Goal: Task Accomplishment & Management: Manage account settings

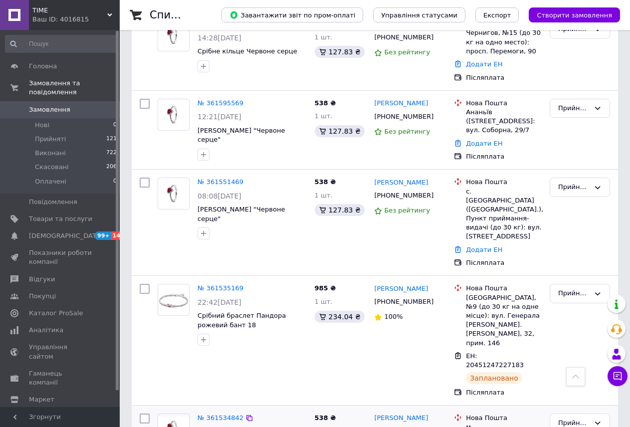
scroll to position [150, 0]
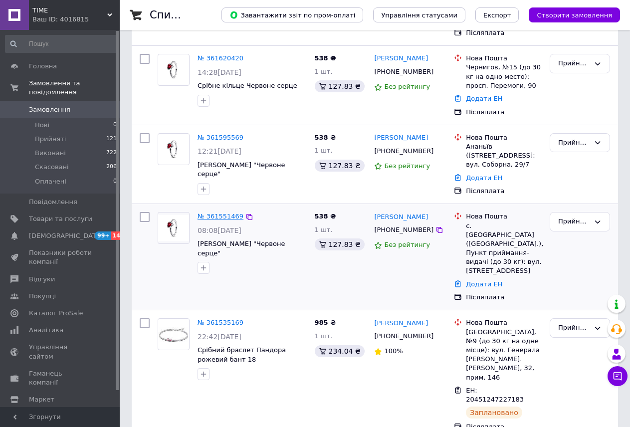
click at [212, 213] on link "№ 361551469" at bounding box center [221, 216] width 46 height 7
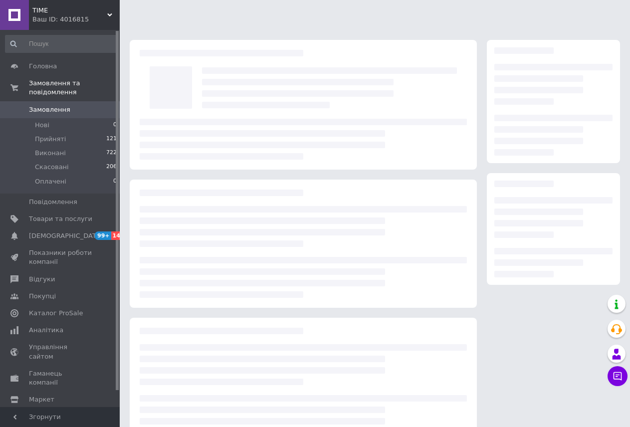
click at [97, 7] on span "TIME" at bounding box center [69, 10] width 75 height 9
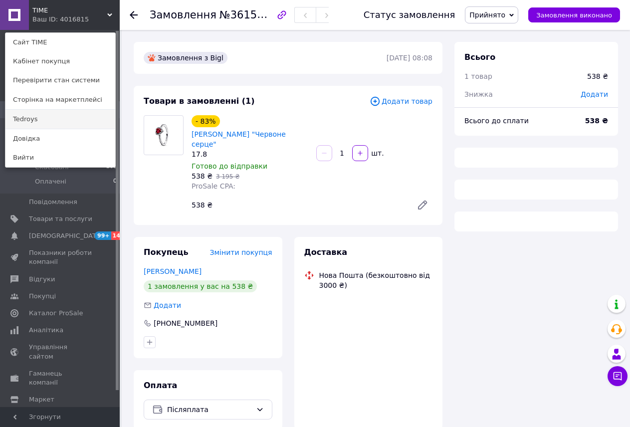
click at [96, 118] on link "Tedroys" at bounding box center [60, 119] width 110 height 19
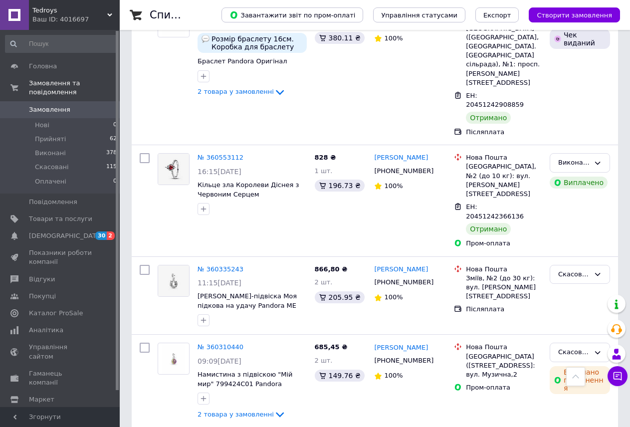
scroll to position [1397, 0]
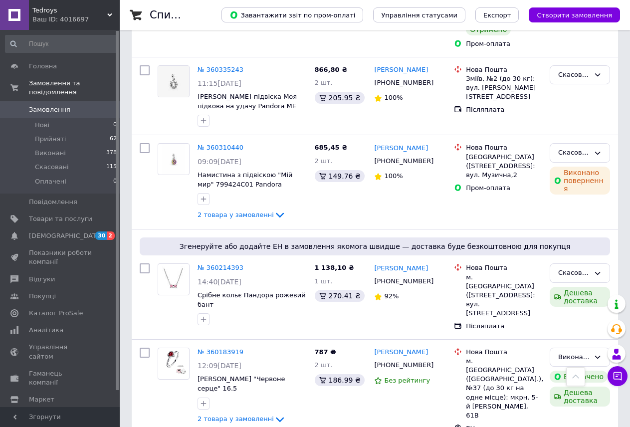
click at [96, 13] on span "Tedroys" at bounding box center [69, 10] width 75 height 9
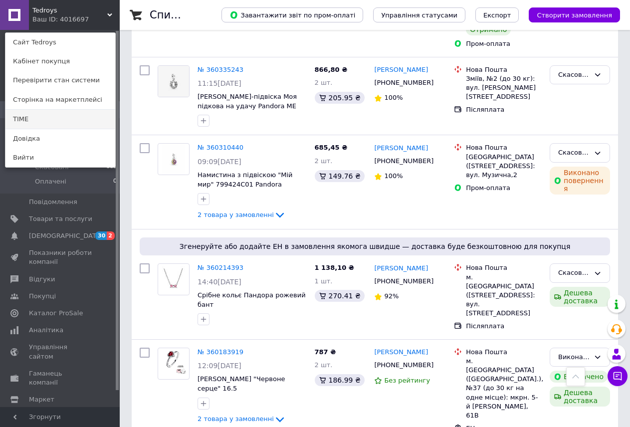
click at [82, 122] on link "TIME" at bounding box center [60, 119] width 110 height 19
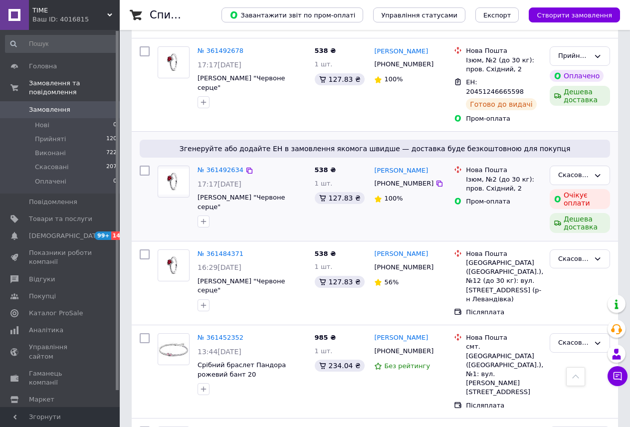
scroll to position [848, 0]
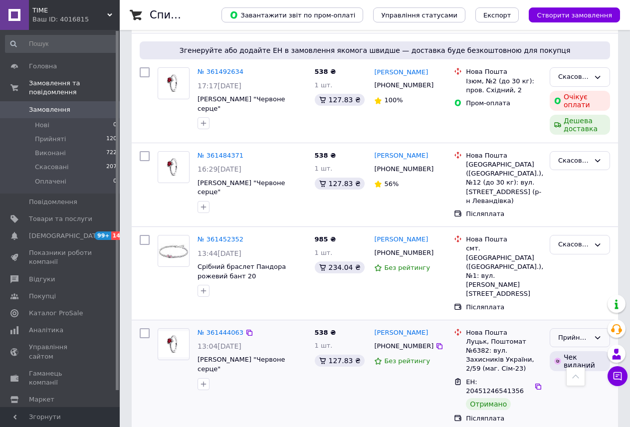
click at [596, 336] on icon at bounding box center [597, 337] width 5 height 3
click at [586, 349] on li "Виконано" at bounding box center [579, 358] width 59 height 18
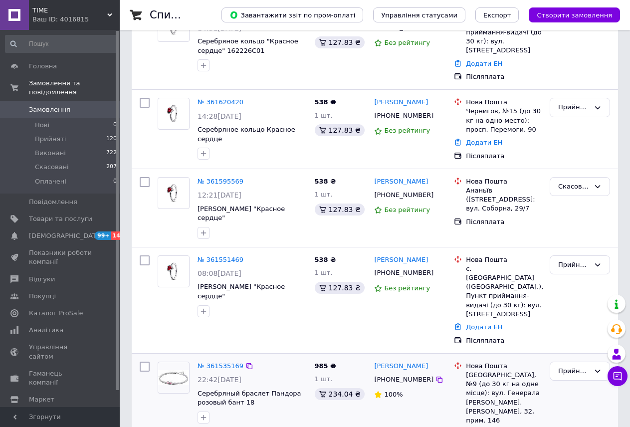
scroll to position [100, 0]
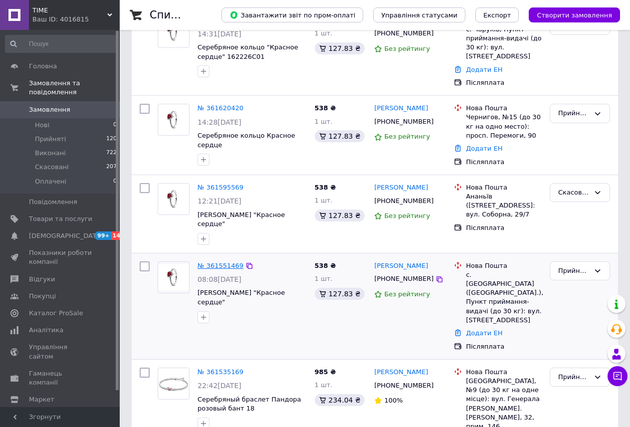
click at [221, 262] on link "№ 361551469" at bounding box center [221, 265] width 46 height 7
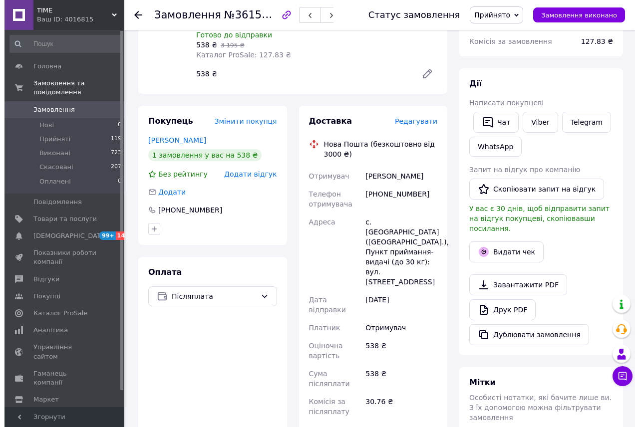
scroll to position [200, 0]
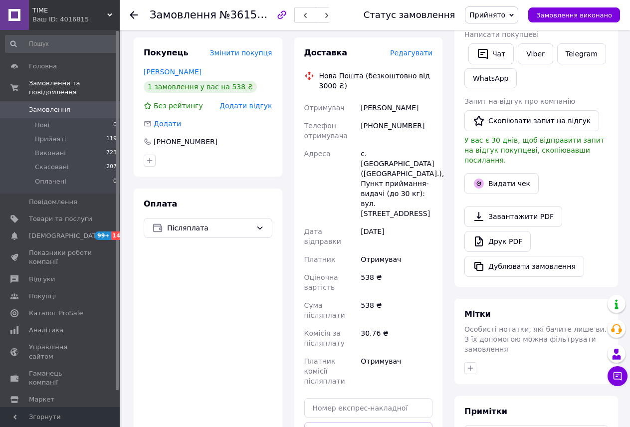
click at [408, 49] on span "Редагувати" at bounding box center [411, 53] width 42 height 8
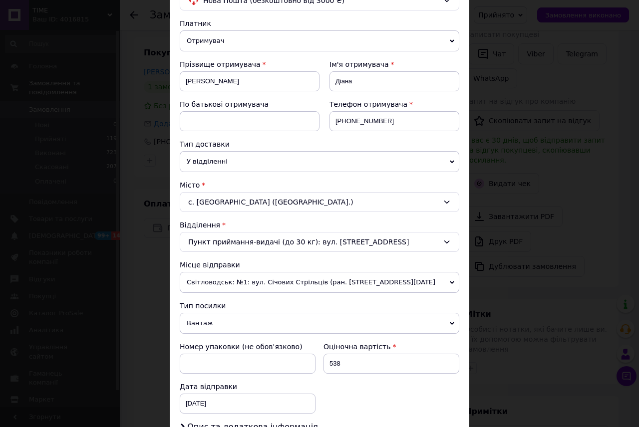
scroll to position [250, 0]
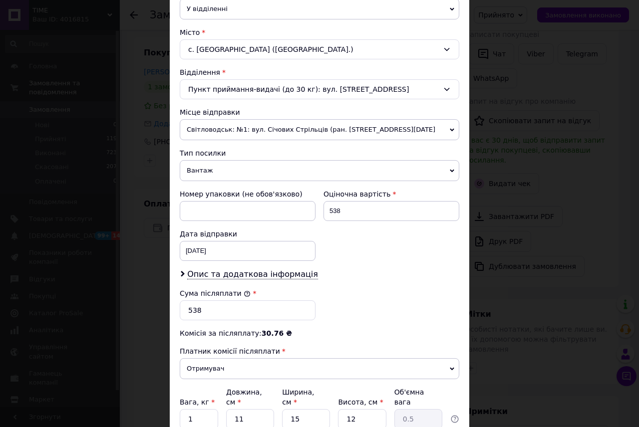
click at [209, 174] on span "Вантаж" at bounding box center [319, 170] width 279 height 21
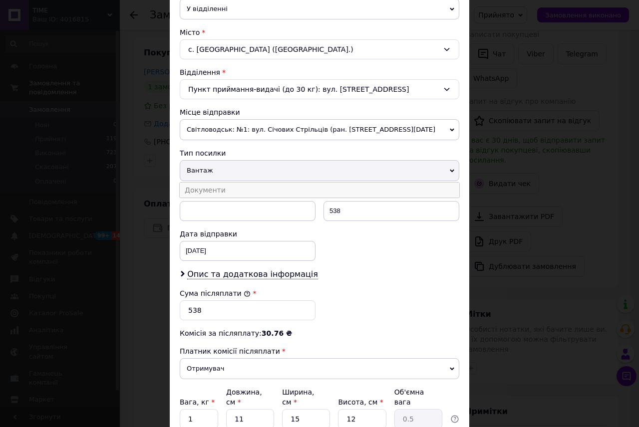
click at [214, 191] on li "Документи" at bounding box center [319, 190] width 279 height 15
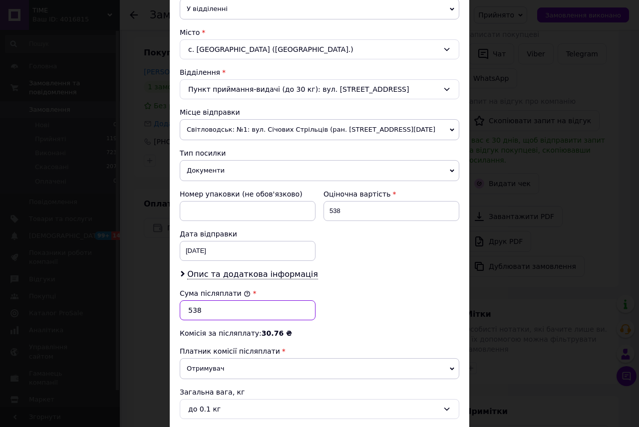
click at [286, 314] on input "538" at bounding box center [248, 310] width 136 height 20
type input "5"
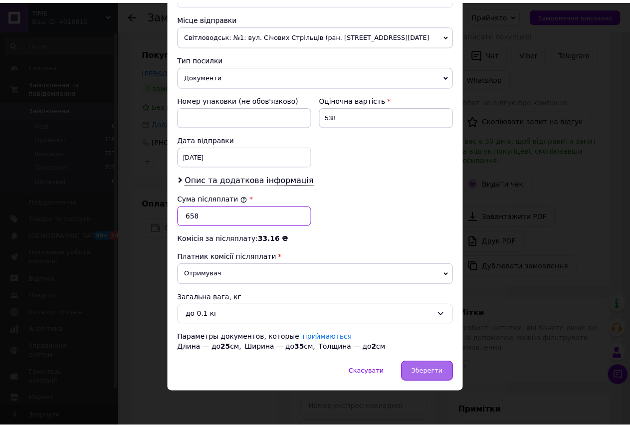
scroll to position [344, 0]
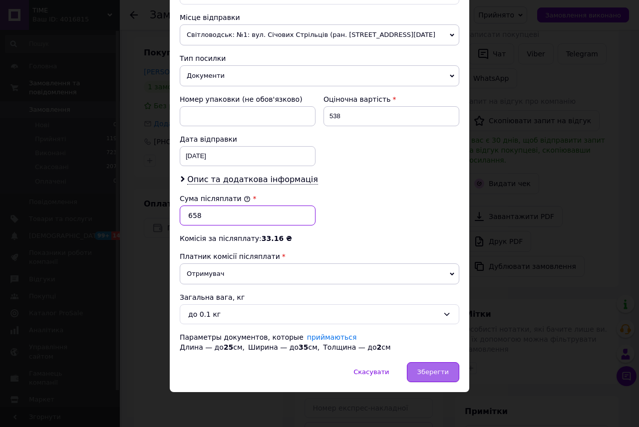
type input "658"
click at [430, 377] on div "Зберегти" at bounding box center [433, 372] width 52 height 20
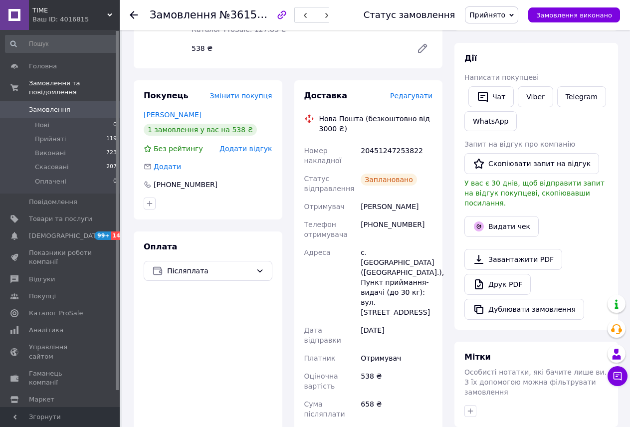
scroll to position [250, 0]
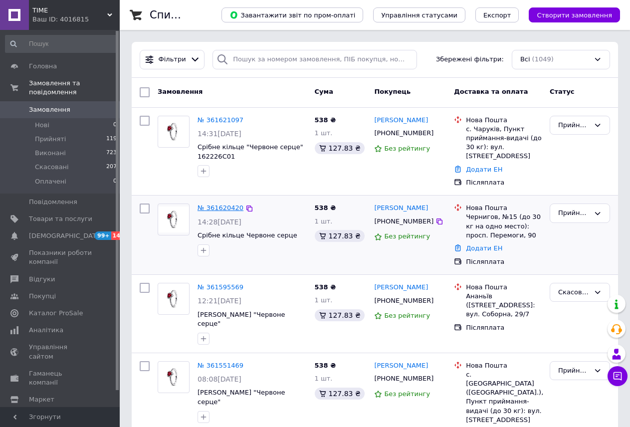
click at [226, 204] on link "№ 361620420" at bounding box center [221, 207] width 46 height 7
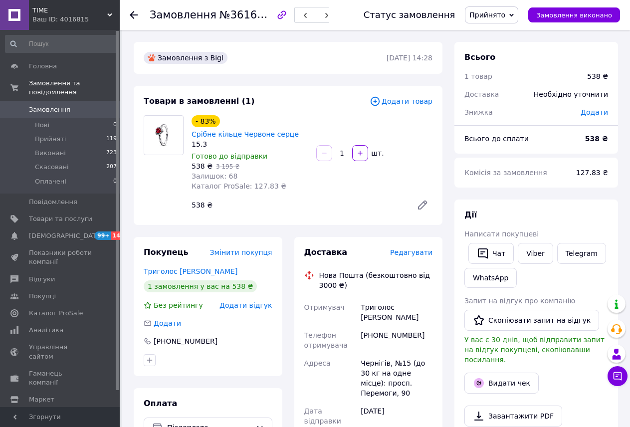
click at [405, 249] on span "Редагувати" at bounding box center [411, 253] width 42 height 8
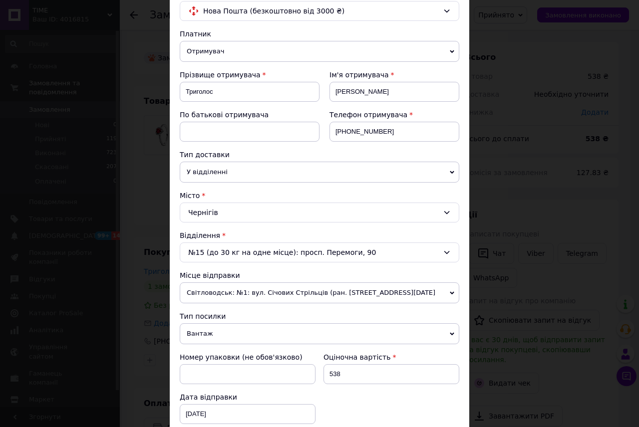
scroll to position [200, 0]
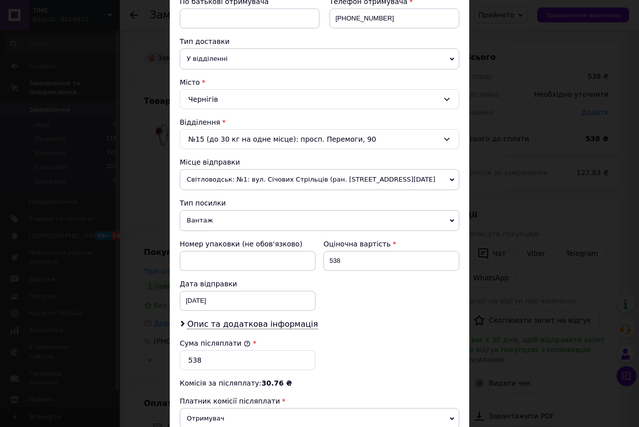
drag, startPoint x: 221, startPoint y: 220, endPoint x: 215, endPoint y: 221, distance: 6.1
click at [221, 220] on span "Вантаж" at bounding box center [319, 220] width 279 height 21
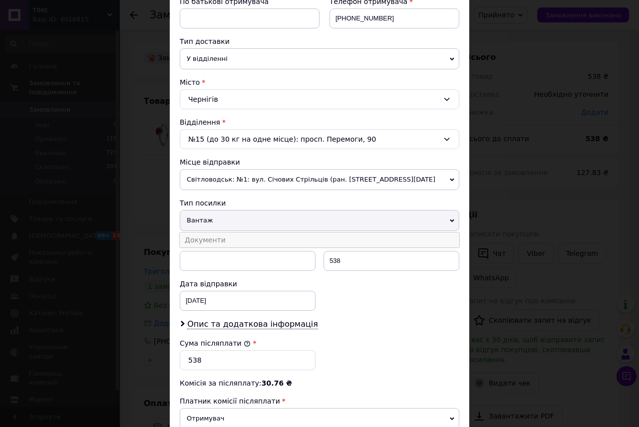
click at [206, 243] on li "Документи" at bounding box center [319, 240] width 279 height 15
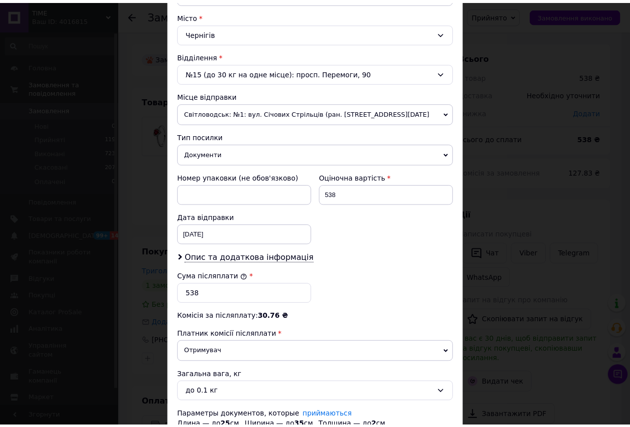
scroll to position [344, 0]
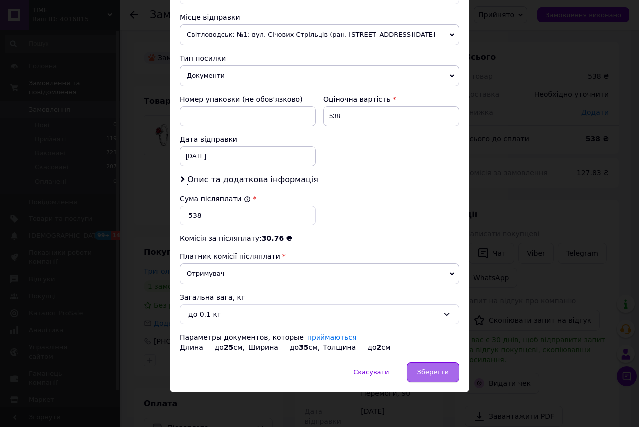
click at [436, 372] on span "Зберегти" at bounding box center [432, 371] width 31 height 7
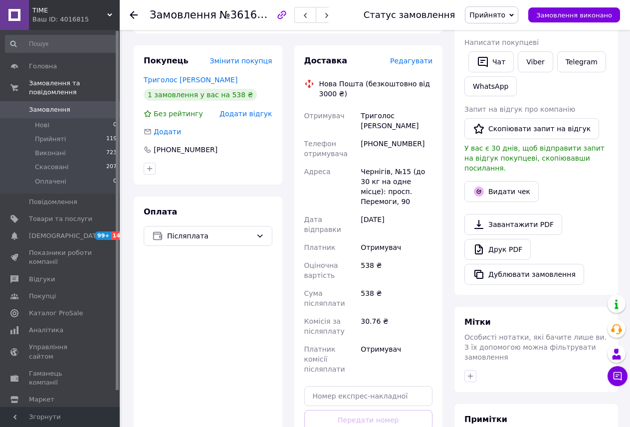
scroll to position [200, 0]
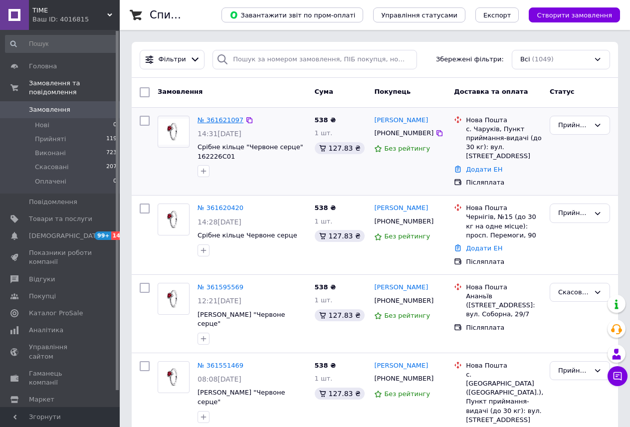
click at [219, 120] on link "№ 361621097" at bounding box center [221, 119] width 46 height 7
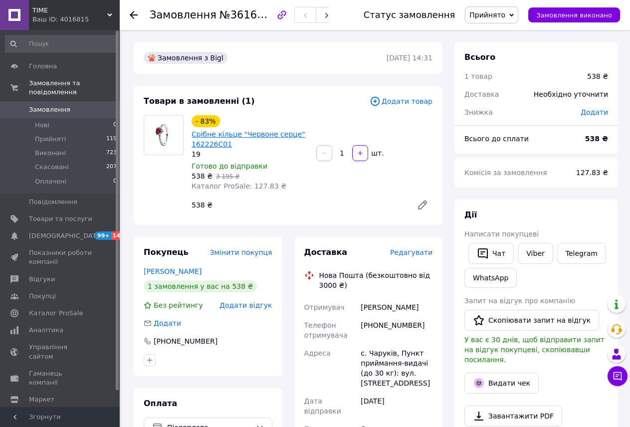
click at [257, 136] on link "Срібне кільце "Червоне серце" 162226C01" at bounding box center [249, 139] width 114 height 18
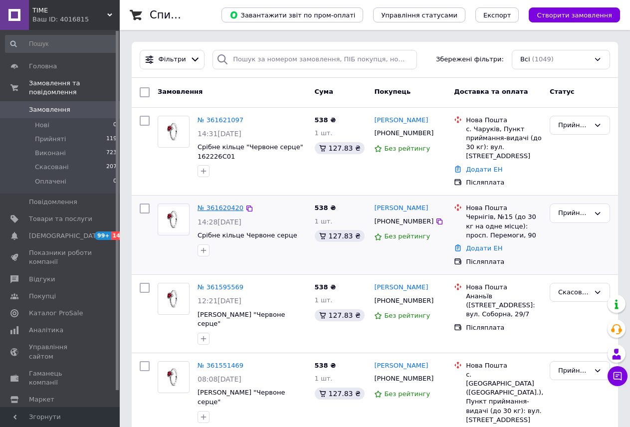
click at [226, 204] on link "№ 361620420" at bounding box center [221, 207] width 46 height 7
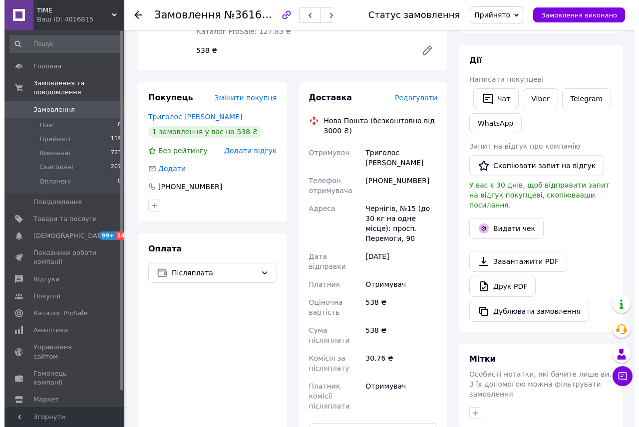
scroll to position [150, 0]
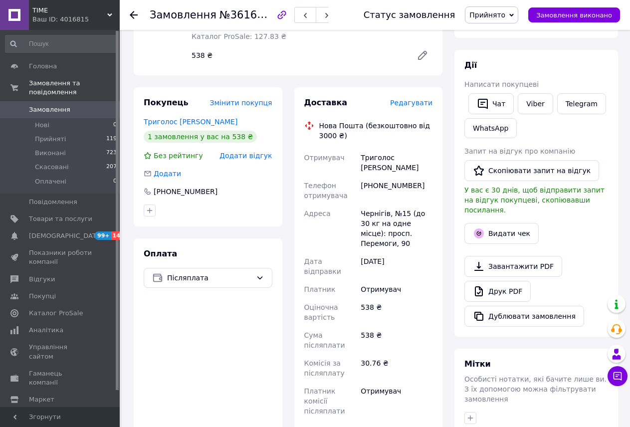
click at [410, 102] on span "Редагувати" at bounding box center [411, 103] width 42 height 8
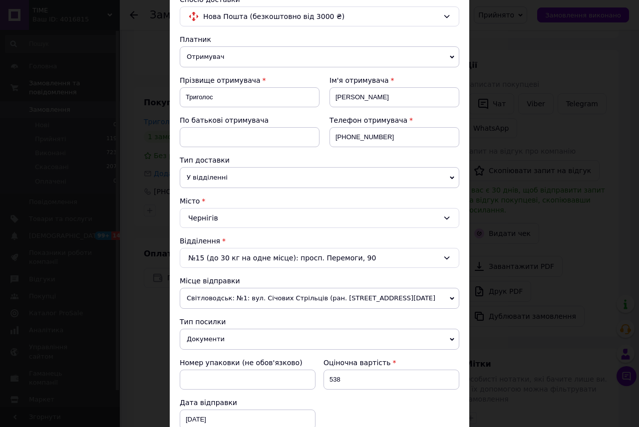
scroll to position [200, 0]
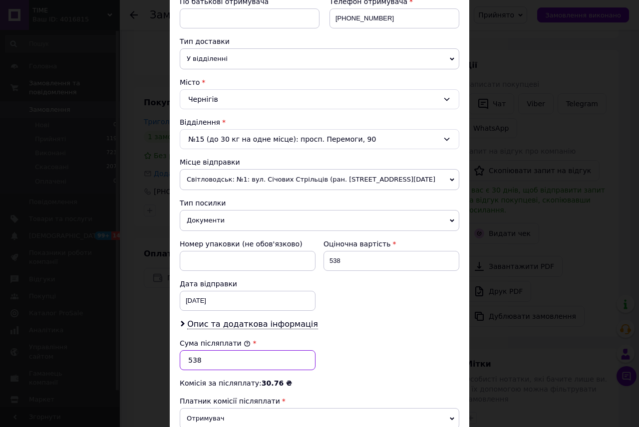
click at [226, 353] on input "538" at bounding box center [248, 360] width 136 height 20
type input "5"
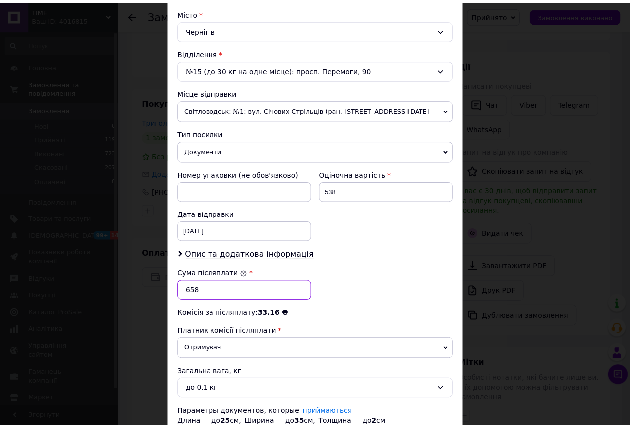
scroll to position [344, 0]
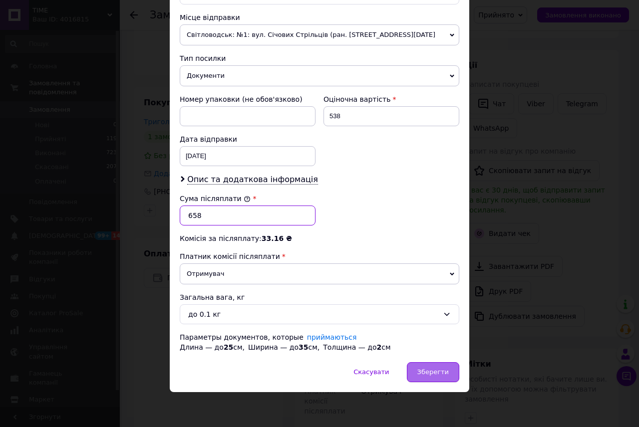
type input "658"
click at [428, 367] on div "Зберегти" at bounding box center [433, 372] width 52 height 20
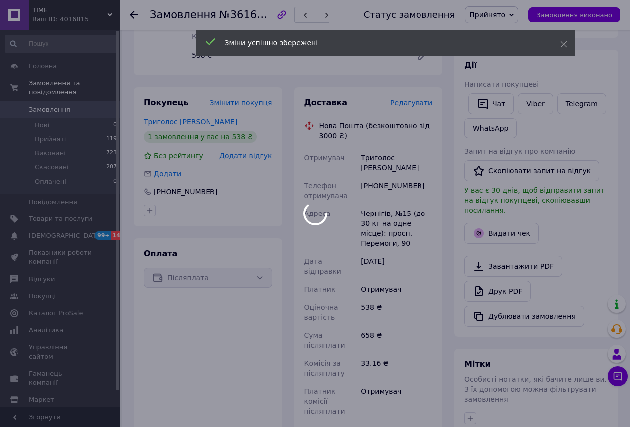
scroll to position [349, 0]
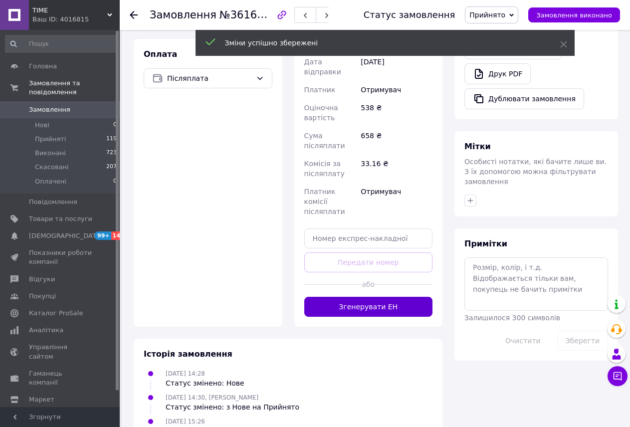
click at [368, 297] on button "Згенерувати ЕН" at bounding box center [368, 307] width 129 height 20
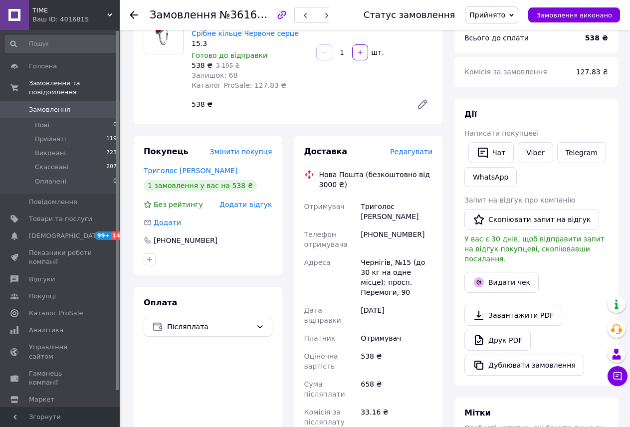
scroll to position [100, 0]
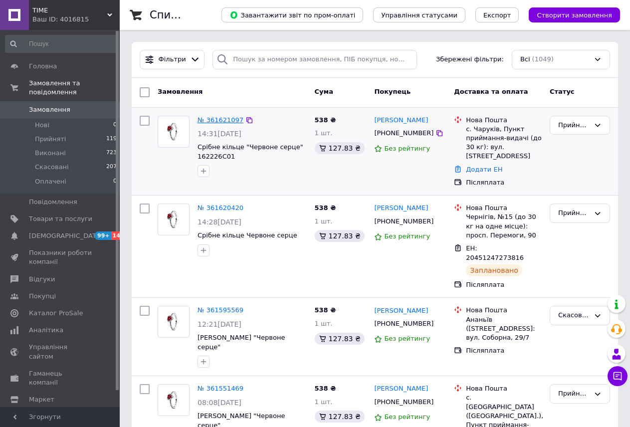
click at [217, 121] on link "№ 361621097" at bounding box center [221, 119] width 46 height 7
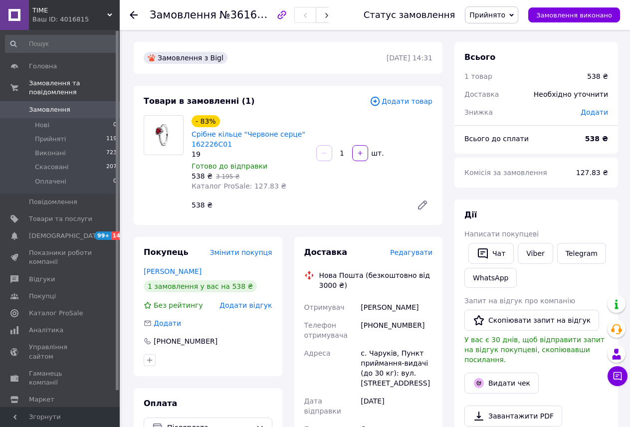
click at [407, 254] on span "Редагувати" at bounding box center [411, 253] width 42 height 8
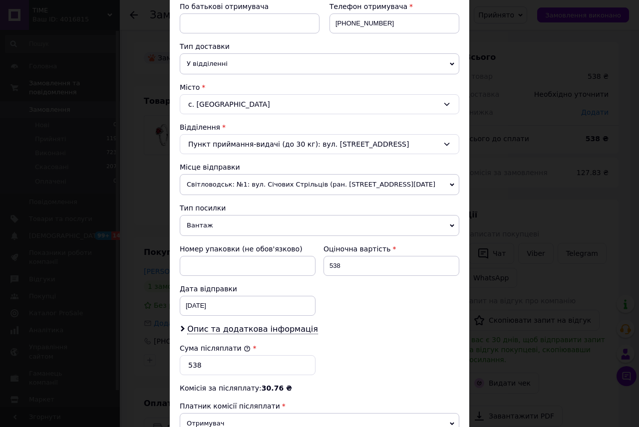
scroll to position [200, 0]
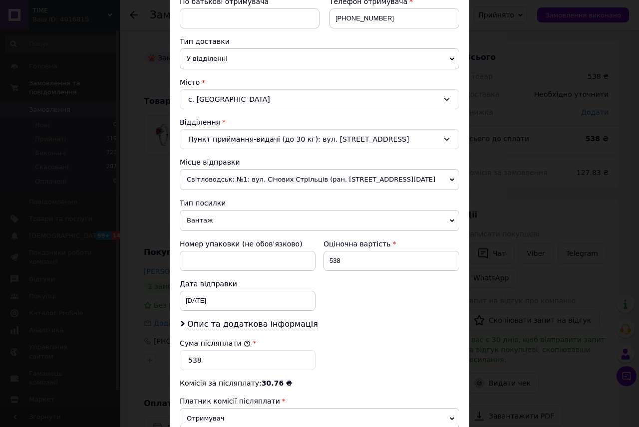
click at [198, 221] on span "Вантаж" at bounding box center [319, 220] width 279 height 21
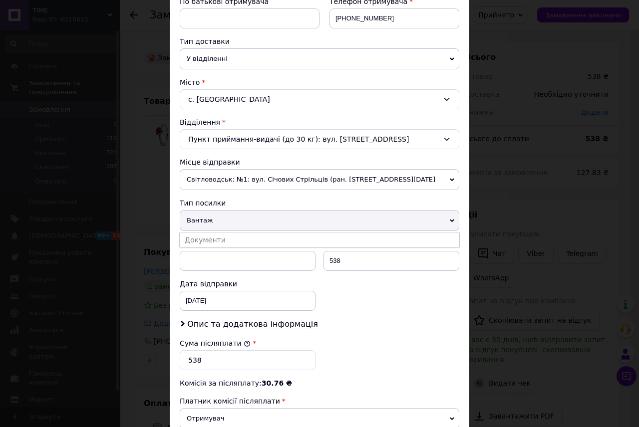
click at [225, 248] on ul "Документи" at bounding box center [319, 240] width 280 height 16
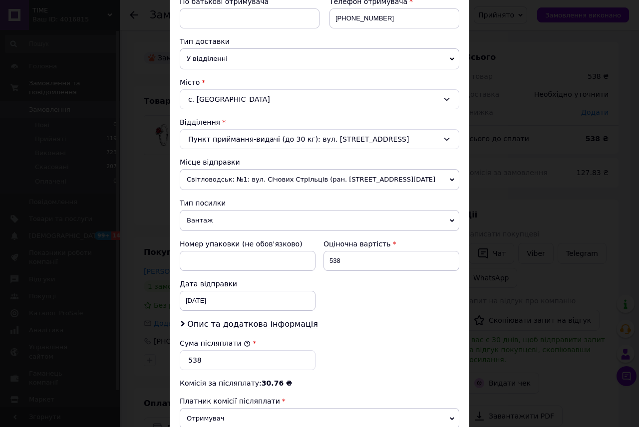
click at [224, 242] on div "Номер упаковки (не обов'язково)" at bounding box center [248, 244] width 136 height 10
click at [222, 212] on span "Вантаж" at bounding box center [319, 220] width 279 height 21
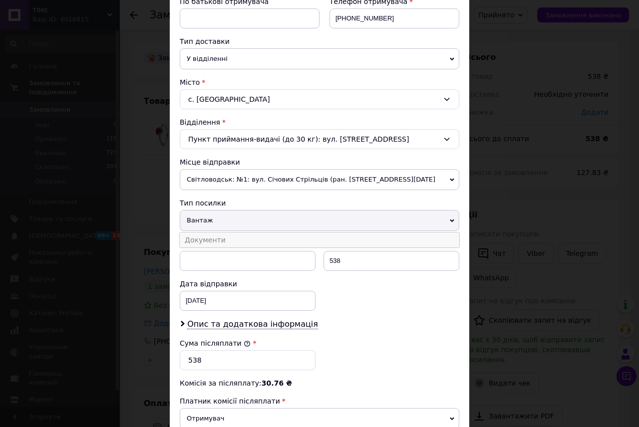
click at [223, 240] on li "Документи" at bounding box center [319, 240] width 279 height 15
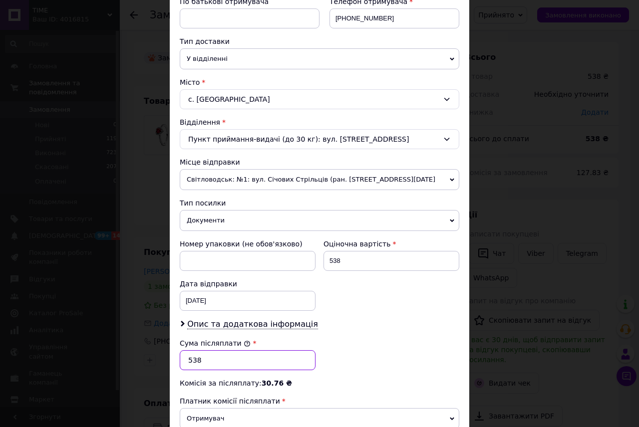
click at [225, 351] on input "538" at bounding box center [248, 360] width 136 height 20
type input "5"
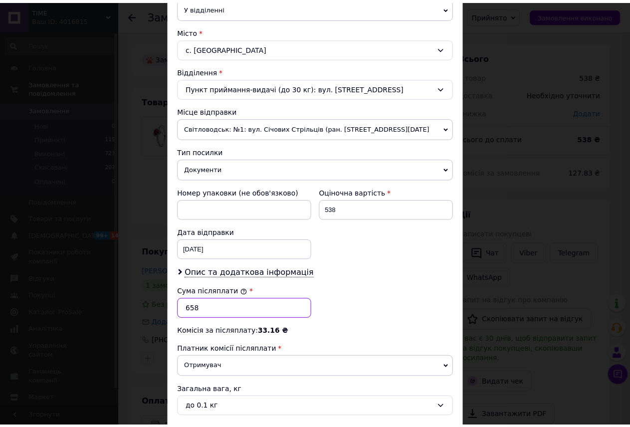
scroll to position [344, 0]
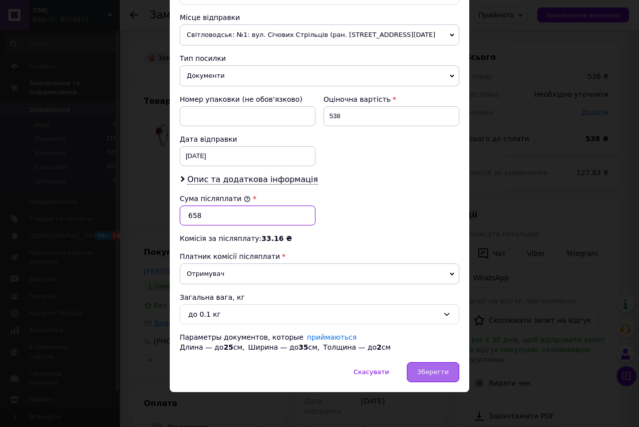
type input "658"
click at [442, 370] on span "Зберегти" at bounding box center [432, 371] width 31 height 7
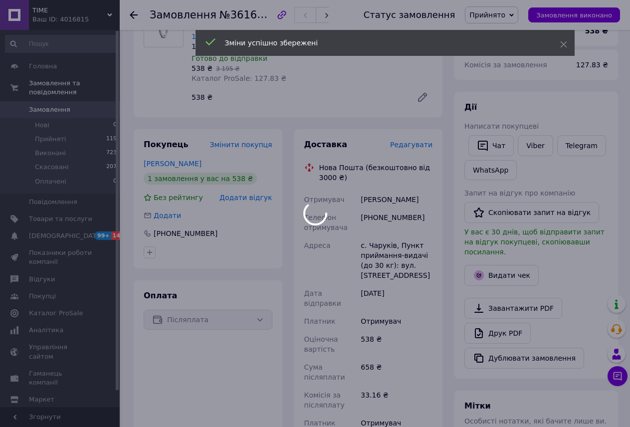
scroll to position [250, 0]
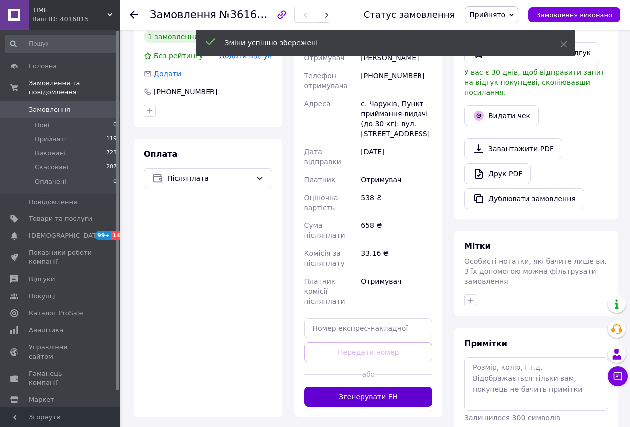
click at [379, 387] on button "Згенерувати ЕН" at bounding box center [368, 397] width 129 height 20
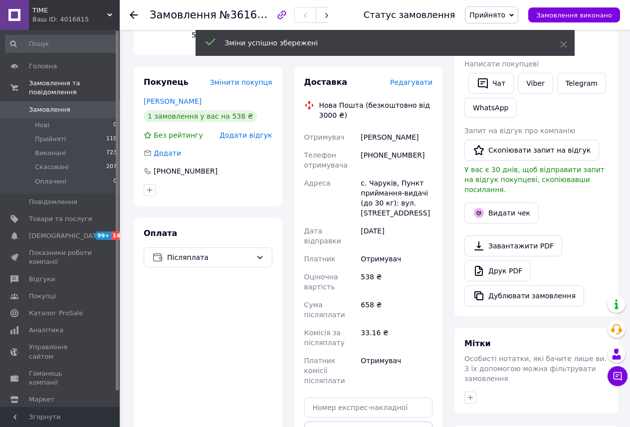
scroll to position [50, 0]
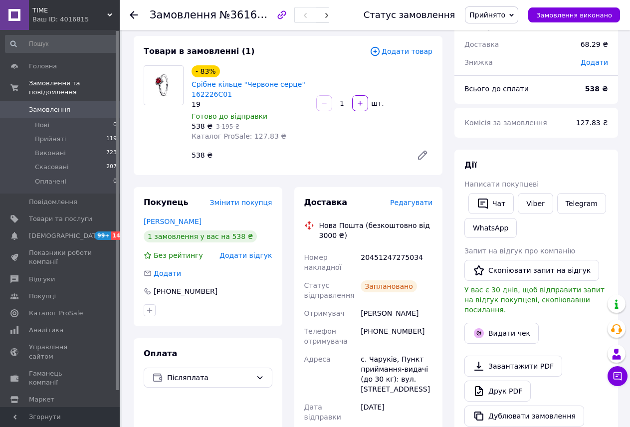
click at [35, 17] on div "Ваш ID: 4016815" at bounding box center [75, 19] width 87 height 9
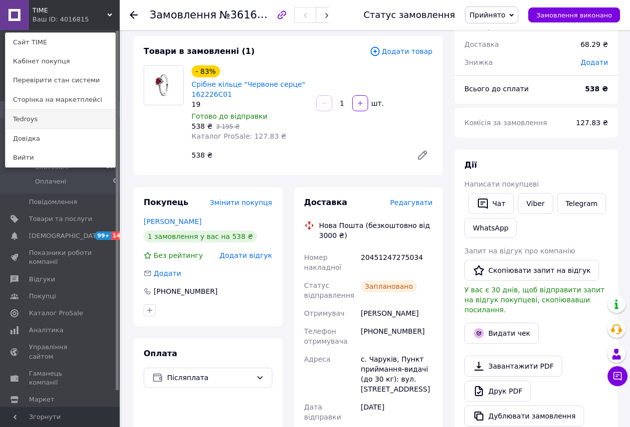
click at [52, 118] on link "Tedroys" at bounding box center [60, 119] width 110 height 19
